Goal: Transaction & Acquisition: Download file/media

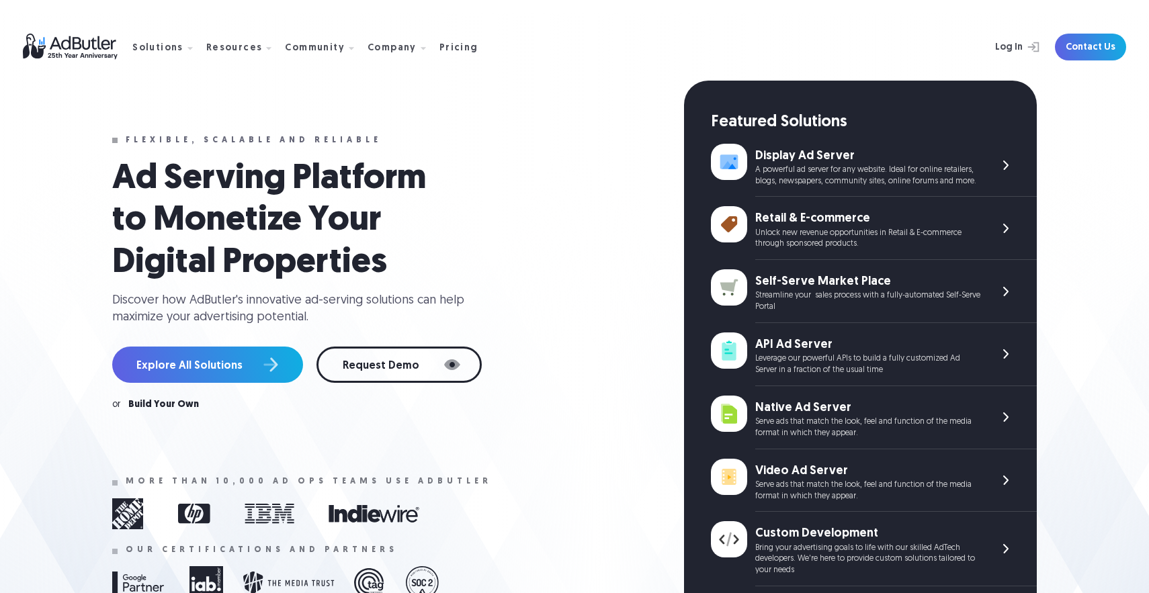
click at [438, 53] on nav "Solutions Display Ad Server Save time and increase revenue with The Ad Server. …" at bounding box center [310, 47] width 356 height 42
click at [440, 52] on div "Pricing" at bounding box center [459, 48] width 39 height 9
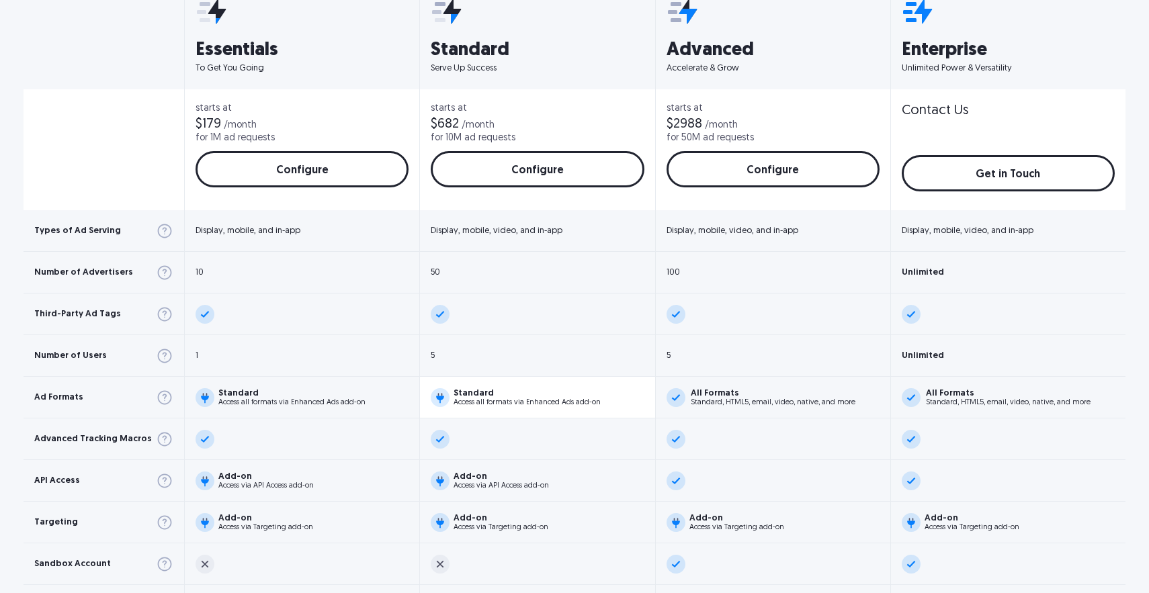
scroll to position [528, 0]
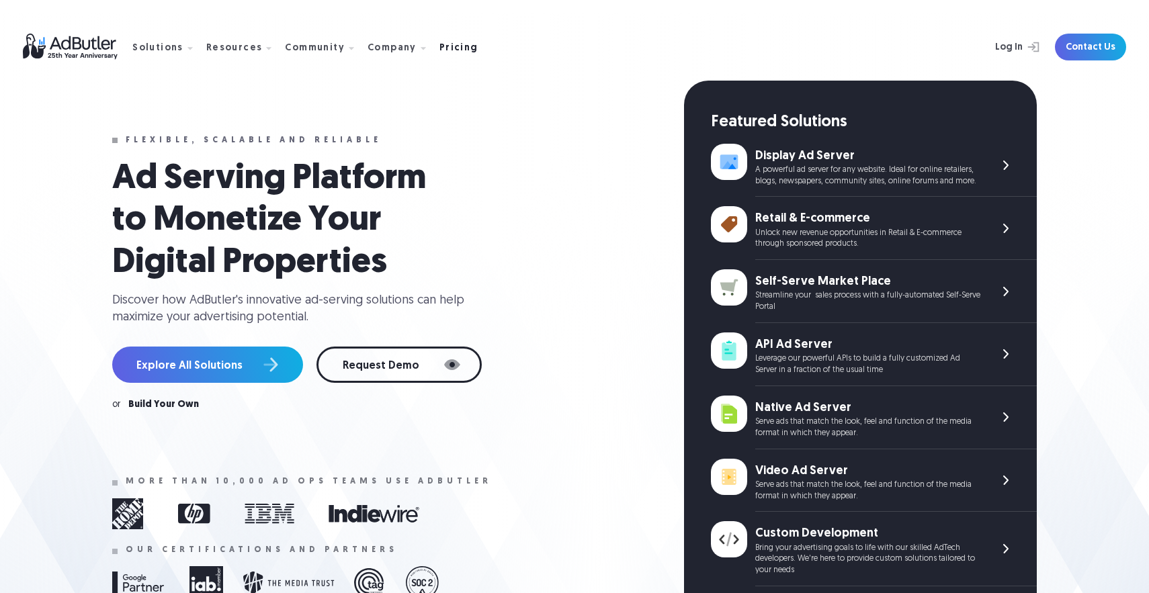
click at [447, 46] on div "Pricing" at bounding box center [459, 48] width 39 height 9
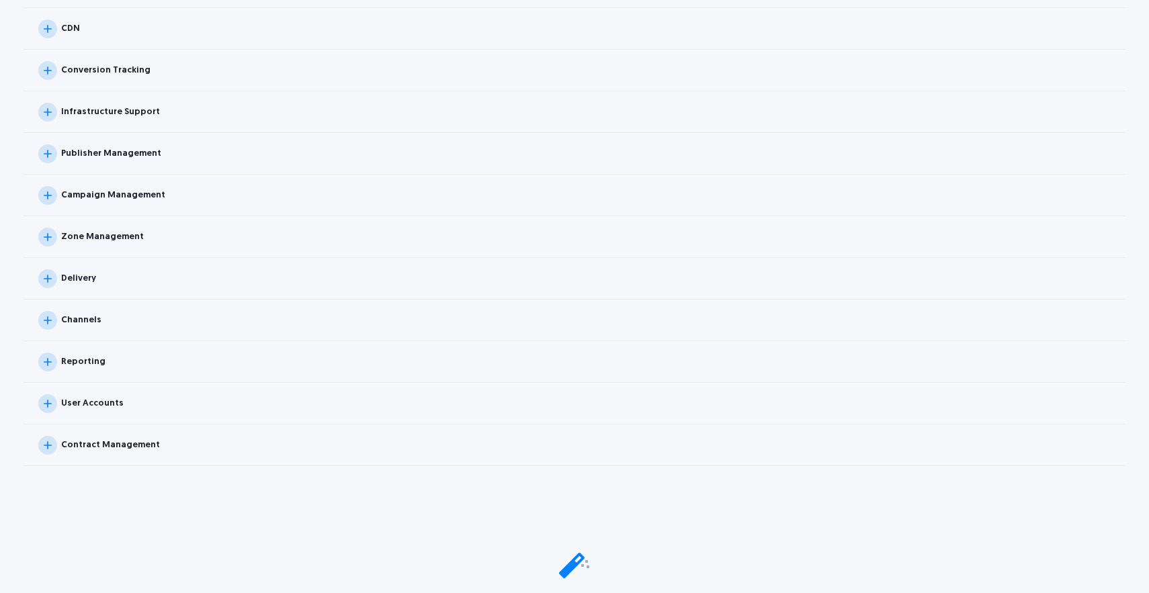
scroll to position [5237, 0]
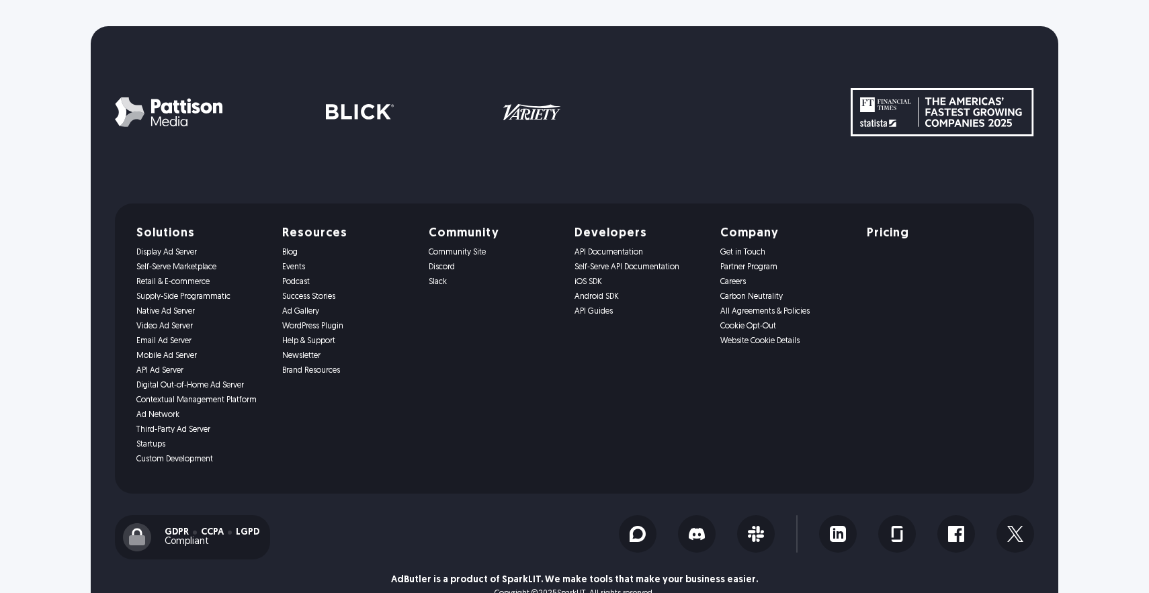
click at [317, 322] on link "WordPress Plugin" at bounding box center [347, 326] width 130 height 9
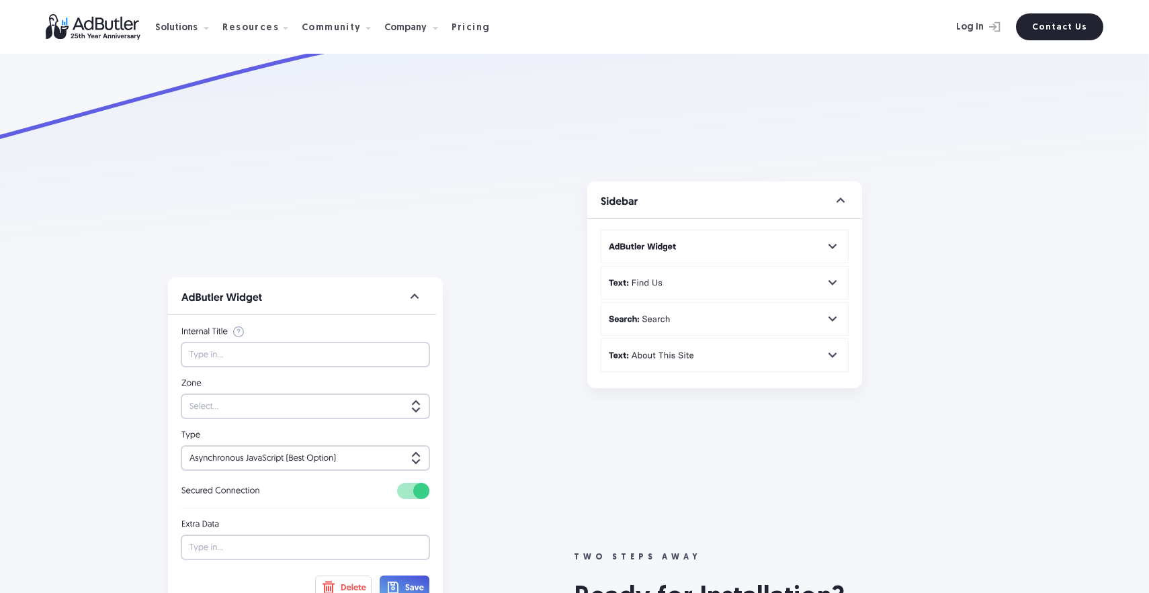
scroll to position [3892, 1]
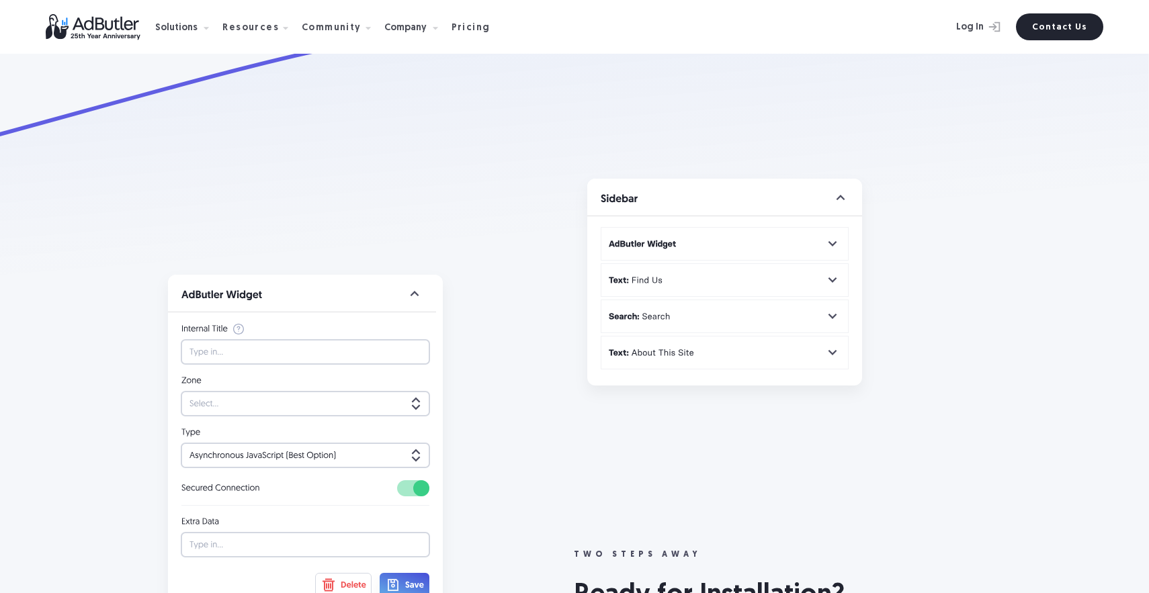
click at [410, 268] on img at bounding box center [306, 451] width 302 height 366
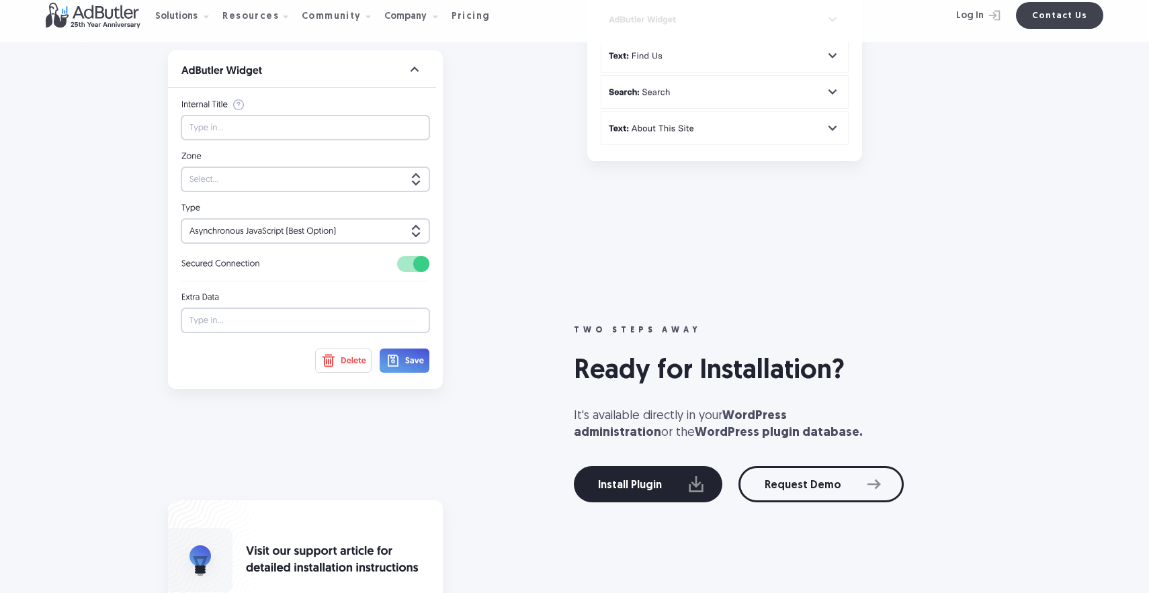
scroll to position [4131, 1]
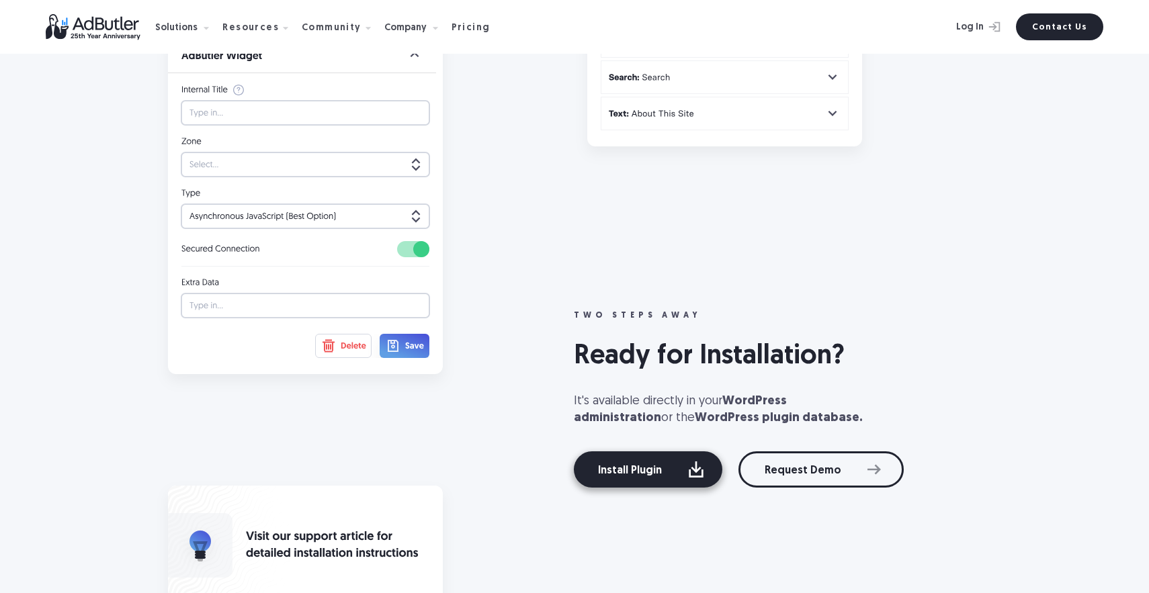
click at [656, 452] on link "Install Plugin" at bounding box center [648, 470] width 149 height 36
